Goal: Task Accomplishment & Management: Complete application form

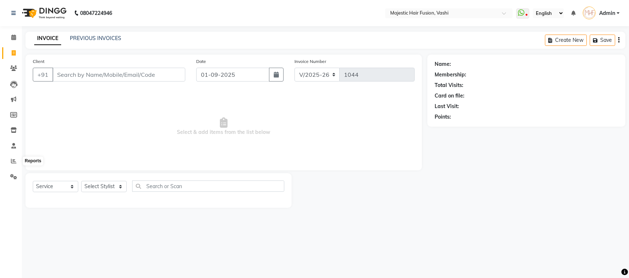
select select "559"
select select "service"
click at [12, 163] on icon at bounding box center [13, 160] width 5 height 5
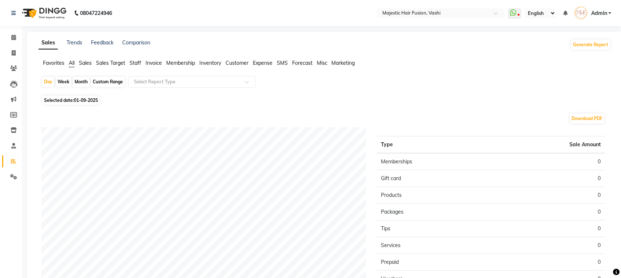
click at [82, 83] on div "Month" at bounding box center [81, 82] width 17 height 10
select select "9"
select select "2025"
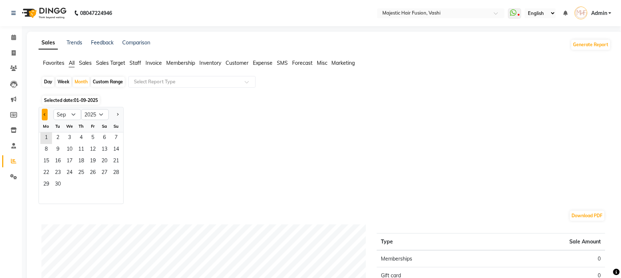
click at [42, 112] on button "Previous month" at bounding box center [45, 115] width 6 height 12
select select "8"
click at [88, 134] on span "1" at bounding box center [93, 139] width 12 height 12
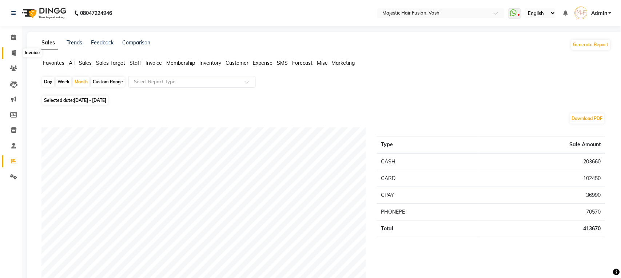
click at [14, 54] on icon at bounding box center [14, 52] width 4 height 5
select select "559"
select select "service"
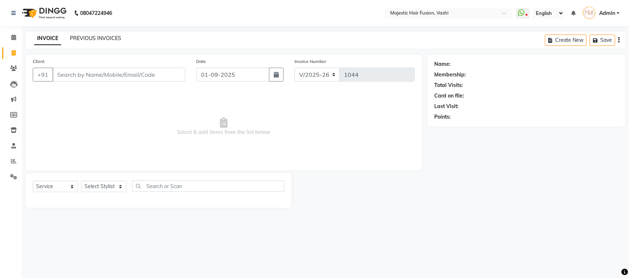
click at [98, 40] on link "PREVIOUS INVOICES" at bounding box center [95, 38] width 51 height 7
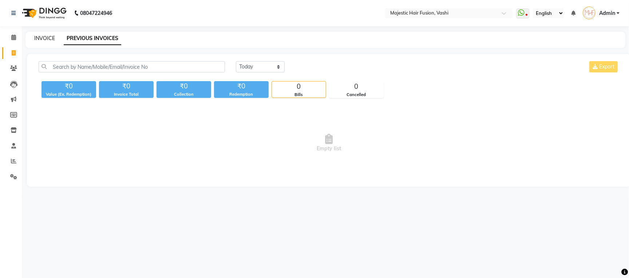
click at [48, 39] on link "INVOICE" at bounding box center [44, 38] width 21 height 7
select select "559"
select select "service"
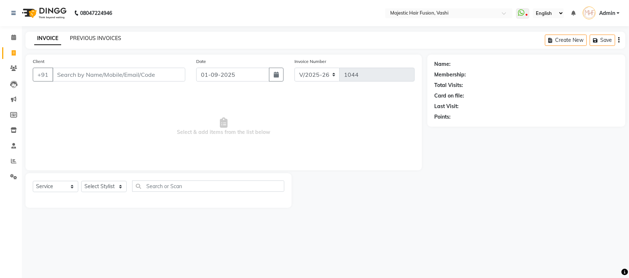
click at [103, 39] on link "PREVIOUS INVOICES" at bounding box center [95, 38] width 51 height 7
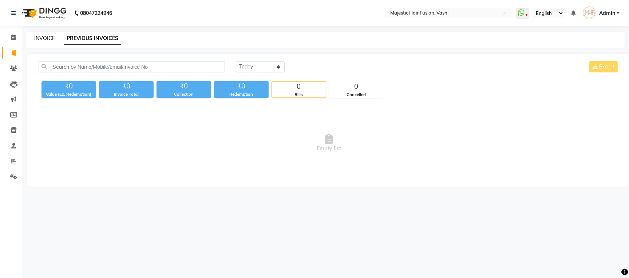
click at [42, 39] on link "INVOICE" at bounding box center [44, 38] width 21 height 7
select select "559"
select select "service"
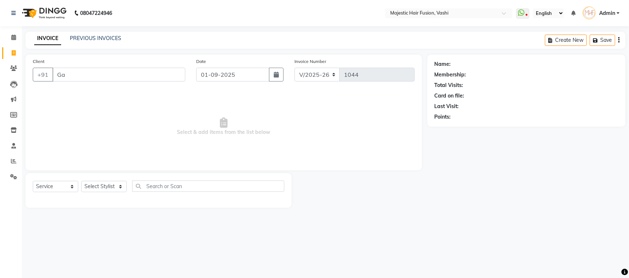
type input "G"
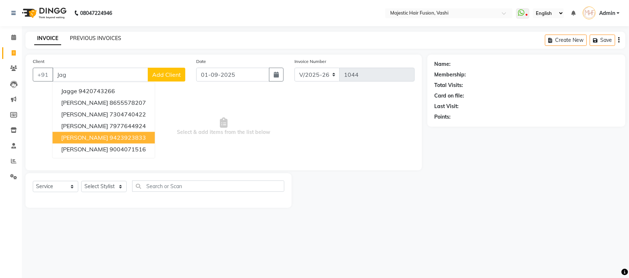
type input "Jag"
click at [93, 35] on link "PREVIOUS INVOICES" at bounding box center [95, 38] width 51 height 7
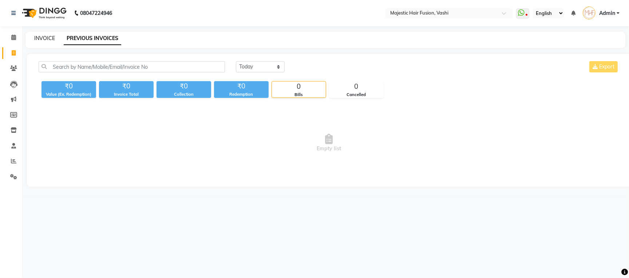
click at [47, 40] on link "INVOICE" at bounding box center [44, 38] width 21 height 7
select select "service"
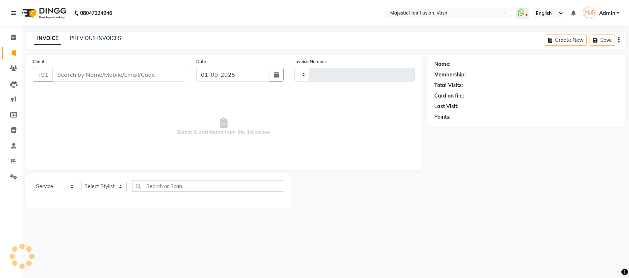
type input "1044"
select select "559"
